Goal: Transaction & Acquisition: Purchase product/service

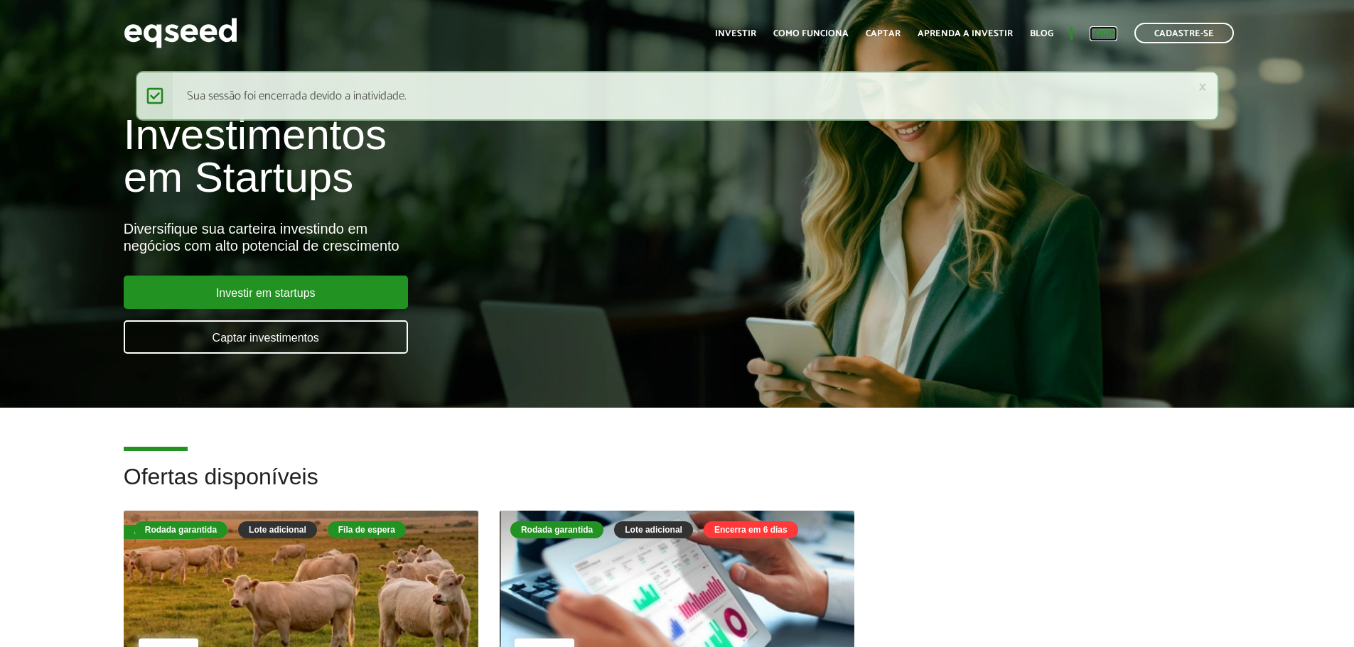
click at [1096, 33] on link "Login" at bounding box center [1103, 33] width 28 height 9
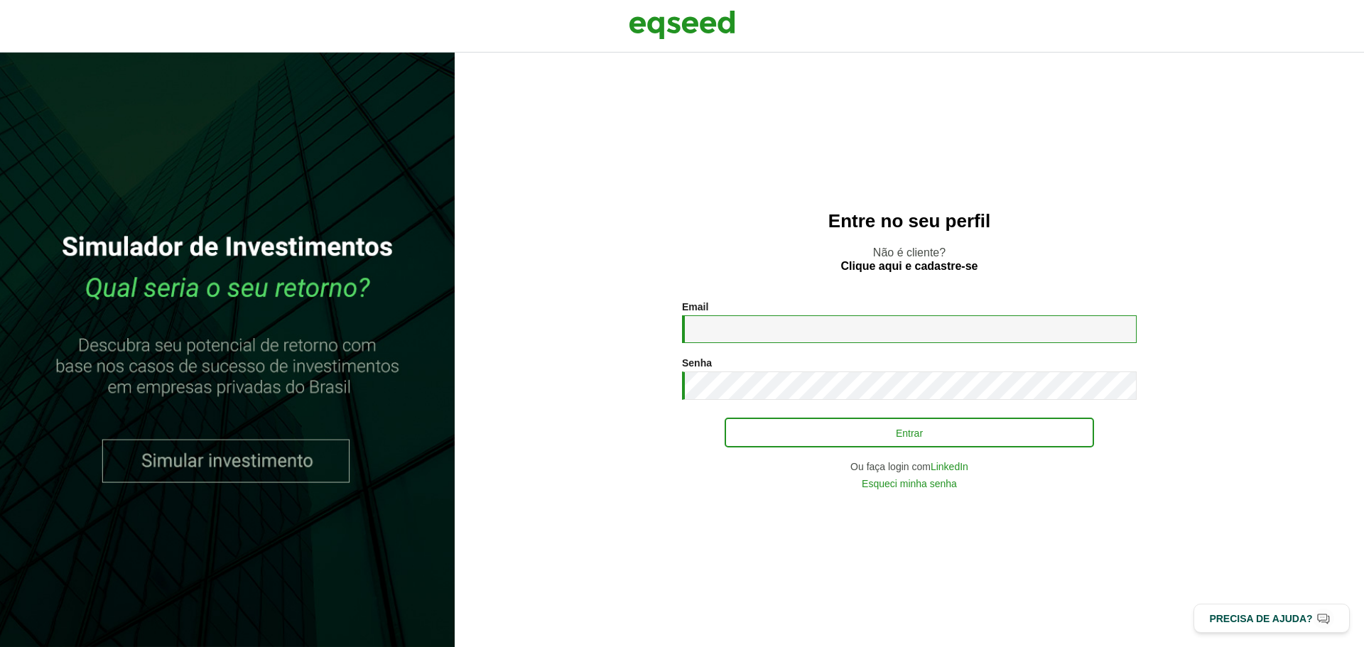
type input "**********"
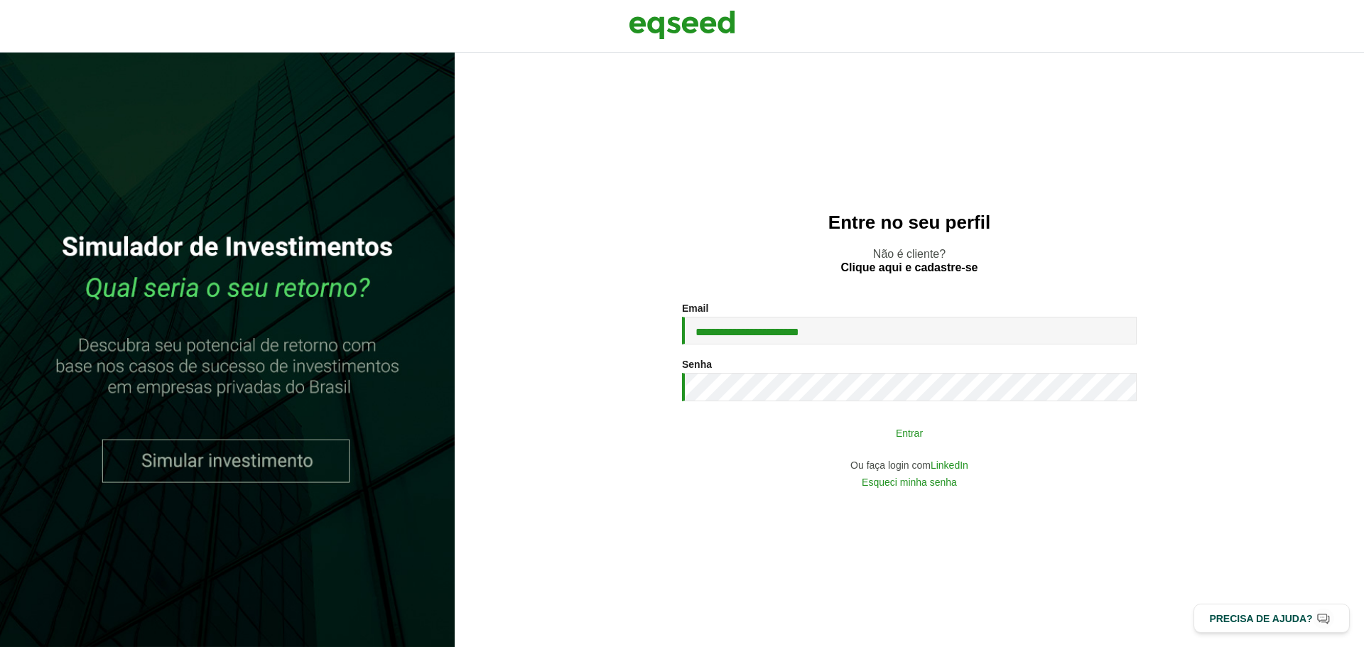
click at [770, 446] on button "Entrar" at bounding box center [910, 432] width 370 height 27
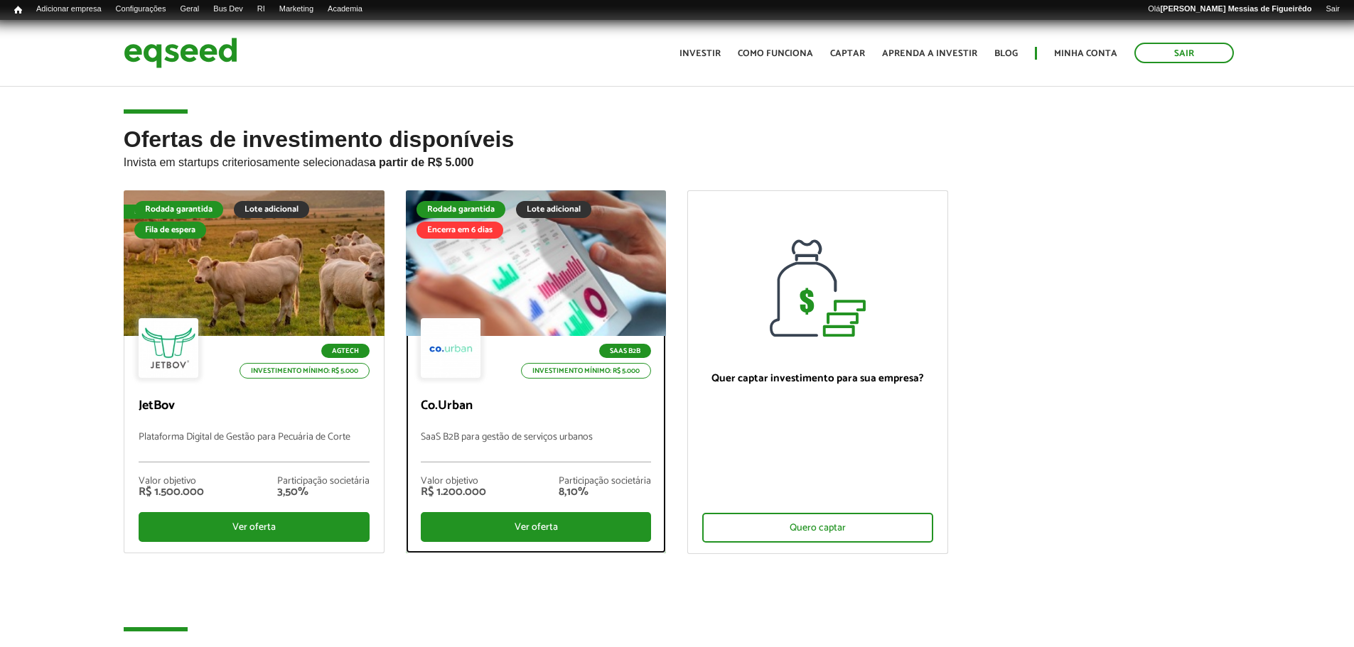
click at [554, 266] on div at bounding box center [535, 263] width 313 height 175
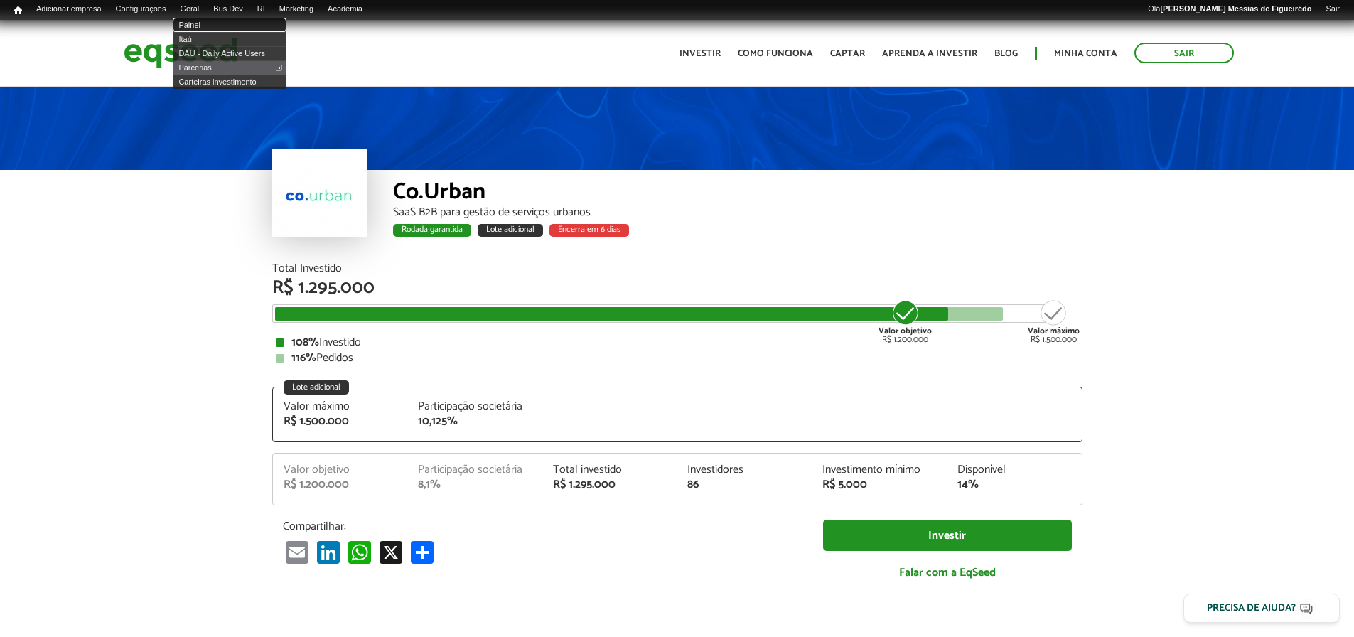
click at [203, 24] on link "Painel" at bounding box center [230, 25] width 114 height 14
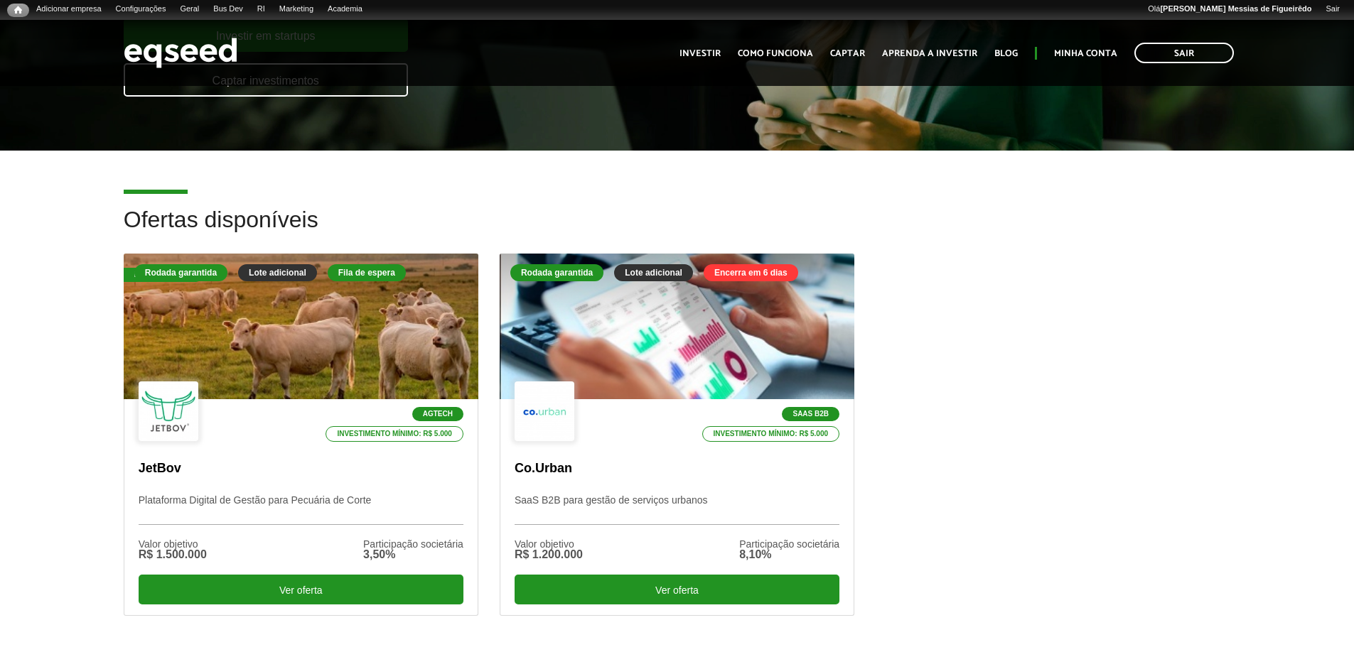
scroll to position [284, 0]
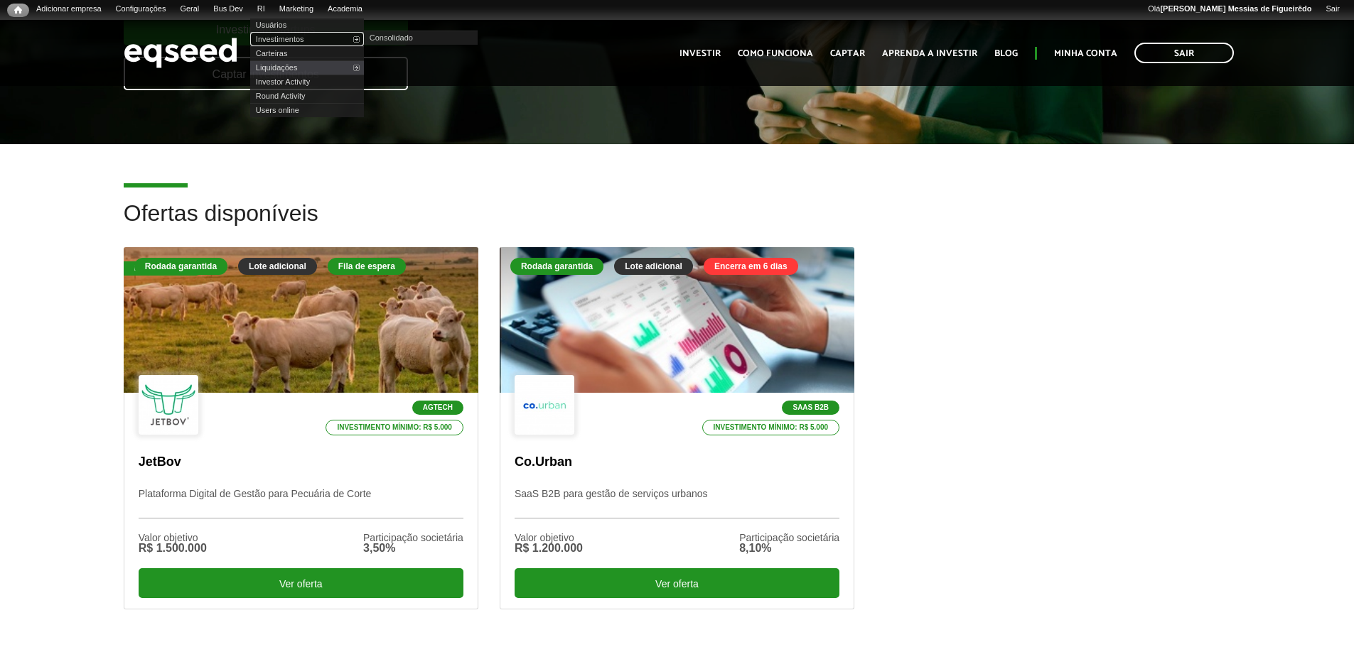
click at [282, 36] on link "Investimentos" at bounding box center [307, 39] width 114 height 14
